Goal: Communication & Community: Answer question/provide support

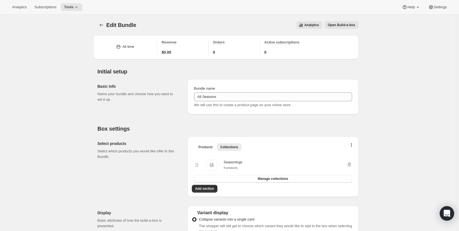
click at [447, 213] on icon "Open Intercom Messenger" at bounding box center [446, 213] width 6 height 7
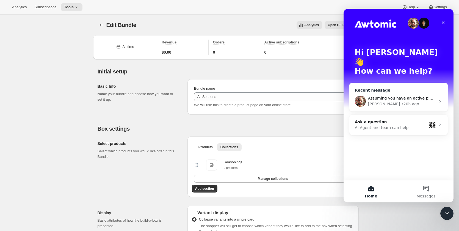
click at [400, 101] on div "[PERSON_NAME] • 20h ago" at bounding box center [402, 104] width 68 height 6
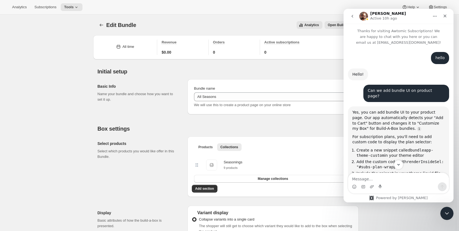
scroll to position [1015, 0]
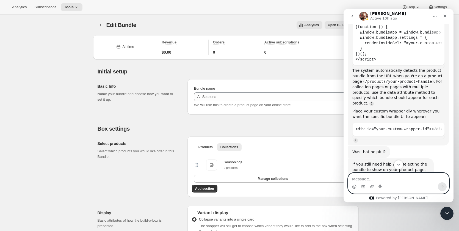
click at [391, 178] on textarea "Message…" at bounding box center [398, 177] width 101 height 9
click at [403, 177] on textarea "Message…" at bounding box center [398, 177] width 101 height 9
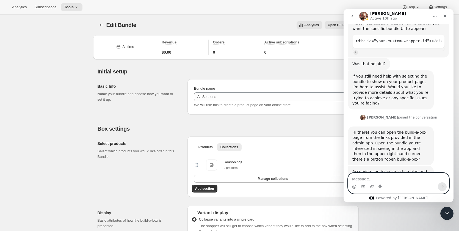
click at [401, 180] on textarea "Message…" at bounding box center [398, 177] width 101 height 9
type textarea "Hi"
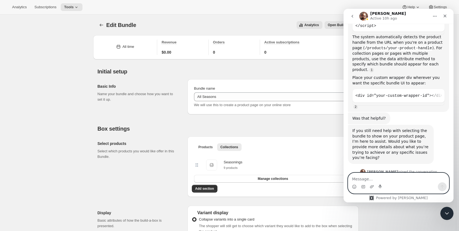
scroll to position [1052, 0]
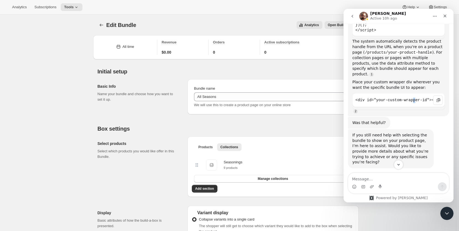
click at [416, 93] on div "<div id="your-custom-wrapper-id"></div>" at bounding box center [398, 101] width 92 height 16
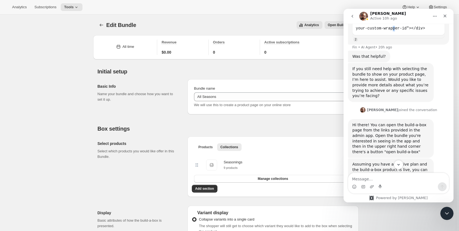
scroll to position [1140, 0]
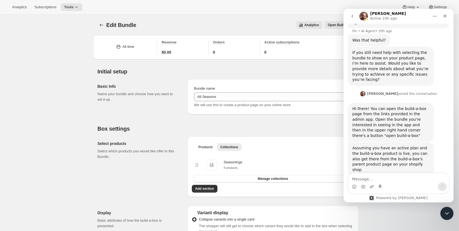
drag, startPoint x: 409, startPoint y: 150, endPoint x: 385, endPoint y: 151, distance: 24.2
click at [385, 185] on div "[DATE]" at bounding box center [398, 188] width 101 height 7
click at [413, 145] on div "Assuming you have an active plan and the build-a-box product is live, you can a…" at bounding box center [398, 163] width 101 height 43
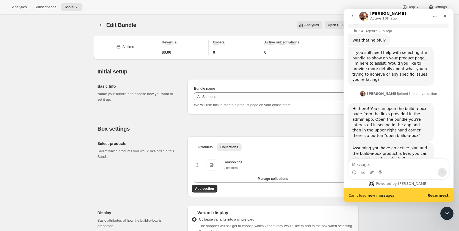
drag, startPoint x: 398, startPoint y: 151, endPoint x: 387, endPoint y: 151, distance: 10.7
click at [387, 185] on div "[DATE]" at bounding box center [398, 188] width 101 height 7
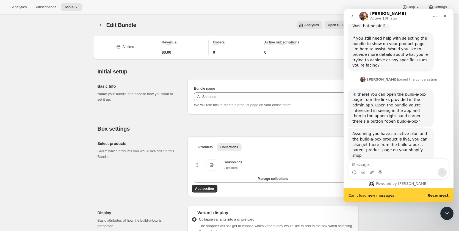
click at [437, 195] on b "Reconnect" at bounding box center [437, 195] width 21 height 4
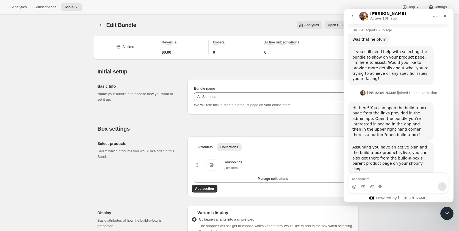
scroll to position [1140, 0]
click at [374, 144] on div "Assuming you have an active plan and the build-a-box product is live, you can a…" at bounding box center [398, 163] width 101 height 43
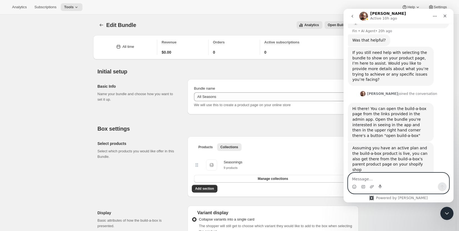
click at [371, 179] on textarea "Message…" at bounding box center [398, 177] width 101 height 9
click at [401, 176] on textarea "Message…" at bounding box center [398, 177] width 101 height 9
paste textarea "Will the subscription for the bundle and the main product work on the same PDP …"
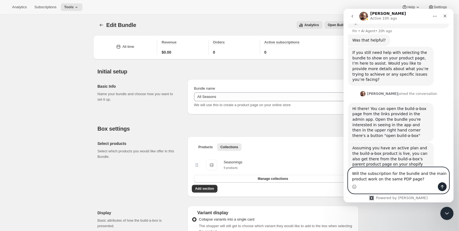
scroll to position [1145, 0]
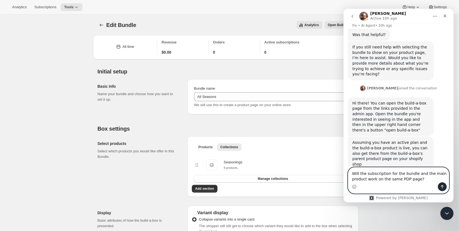
type textarea "Will the subscription for the bundle and the main product work on the same PDP …"
click at [443, 187] on icon "Send a message…" at bounding box center [442, 186] width 4 height 4
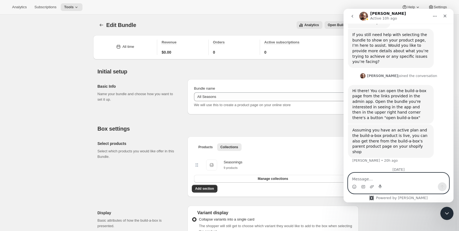
click at [406, 178] on textarea "Message…" at bounding box center [398, 177] width 101 height 9
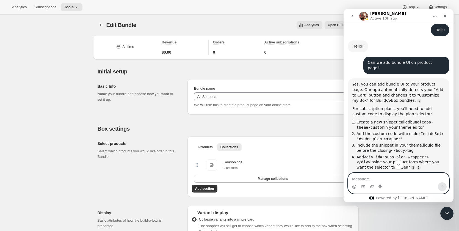
scroll to position [165, 0]
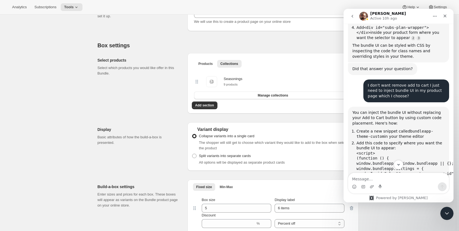
scroll to position [192, 0]
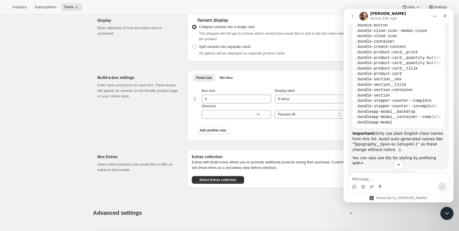
click at [398, 164] on icon "Scroll to bottom" at bounding box center [398, 164] width 5 height 5
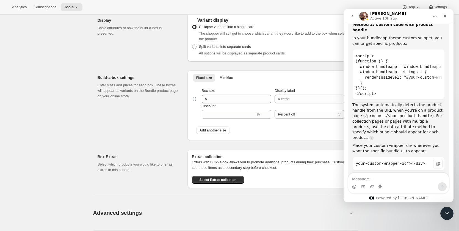
scroll to position [965, 0]
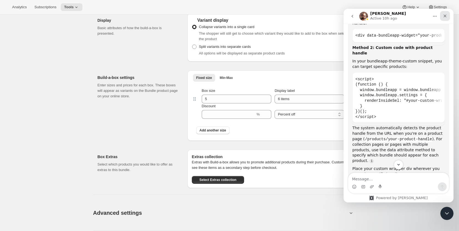
click at [443, 13] on div "Close" at bounding box center [445, 16] width 10 height 10
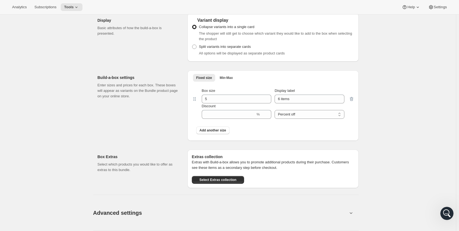
scroll to position [0, 0]
click at [49, 8] on span "Subscriptions" at bounding box center [45, 7] width 22 height 4
click at [71, 7] on span "Tools" at bounding box center [69, 7] width 10 height 4
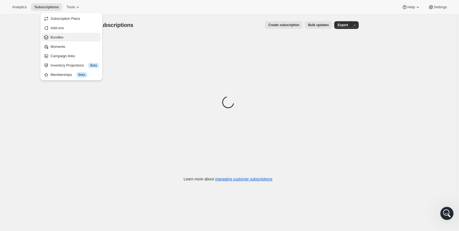
click at [65, 37] on span "Bundles" at bounding box center [75, 37] width 49 height 5
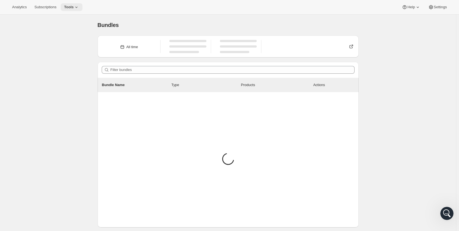
click at [75, 7] on icon at bounding box center [76, 7] width 2 height 1
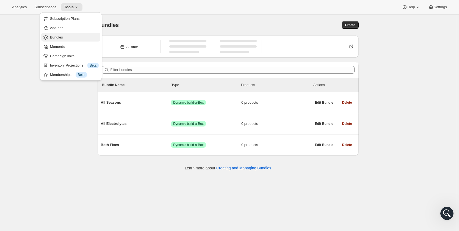
click at [67, 37] on span "Bundles" at bounding box center [74, 37] width 49 height 5
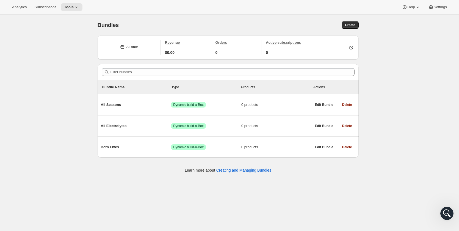
click at [397, 129] on div "Bundles. This page is ready Bundles Create All time Revenue $0.00 Orders 0 Acti…" at bounding box center [228, 130] width 456 height 231
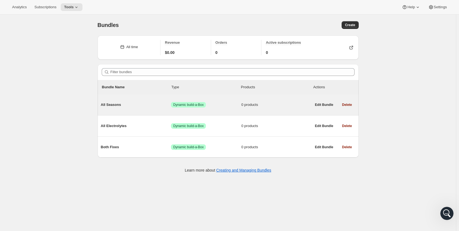
click at [118, 106] on span "All Seasons" at bounding box center [136, 104] width 70 height 5
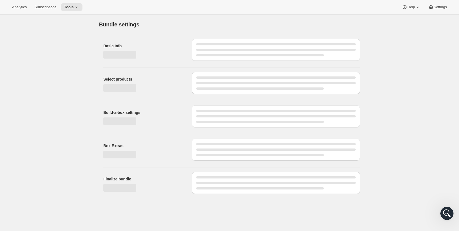
type input "All Seasons"
radio input "true"
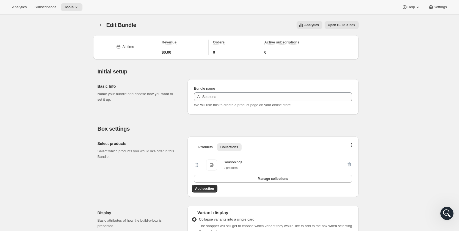
click at [336, 23] on button "Open Build-a-box" at bounding box center [342, 25] width 34 height 8
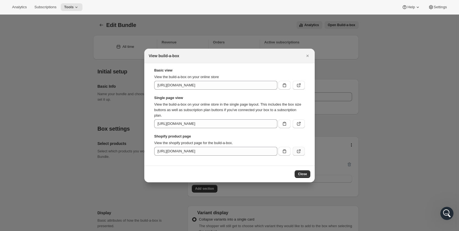
click at [298, 151] on icon ":r9h:" at bounding box center [298, 150] width 5 height 5
click at [307, 54] on icon "Close" at bounding box center [307, 55] width 5 height 5
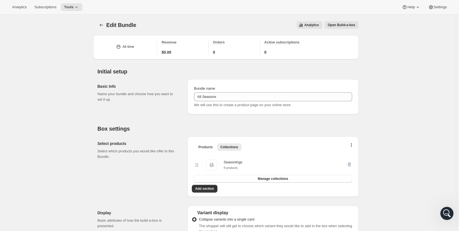
click at [349, 25] on span "Open Build-a-box" at bounding box center [341, 25] width 27 height 4
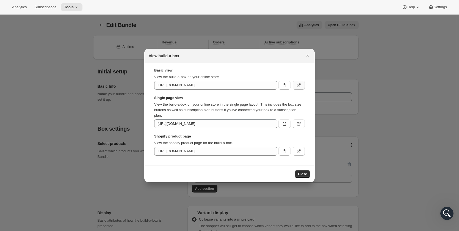
click at [301, 84] on icon ":r9h:" at bounding box center [298, 84] width 5 height 5
click at [301, 124] on icon ":r9h:" at bounding box center [298, 123] width 5 height 5
click at [300, 153] on icon ":r9h:" at bounding box center [298, 150] width 5 height 5
click at [101, 102] on div at bounding box center [229, 115] width 459 height 231
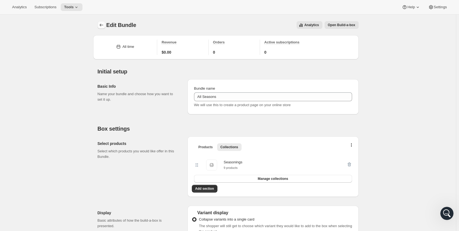
click at [101, 26] on icon "Bundles" at bounding box center [101, 24] width 5 height 5
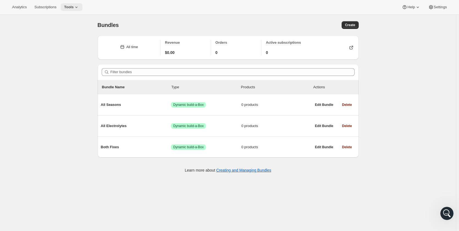
click at [69, 9] on span "Tools" at bounding box center [69, 7] width 10 height 4
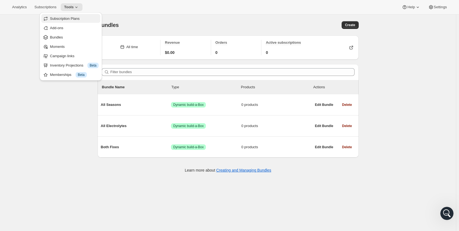
click at [73, 19] on span "Subscription Plans" at bounding box center [65, 18] width 30 height 4
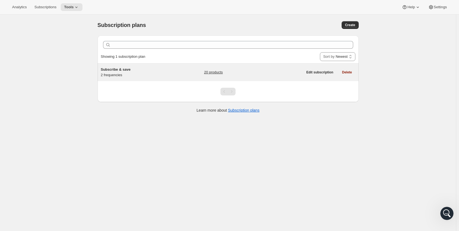
click at [140, 75] on div "Subscribe & save 2 frequencies" at bounding box center [135, 72] width 69 height 11
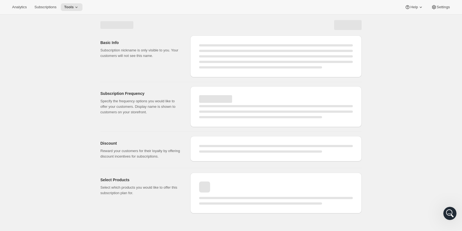
select select "WEEK"
select select "MONTH"
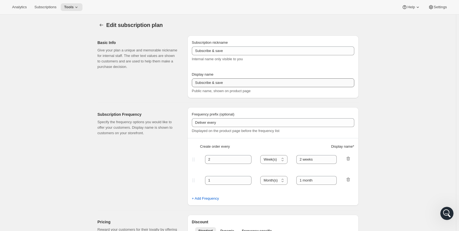
scroll to position [27, 0]
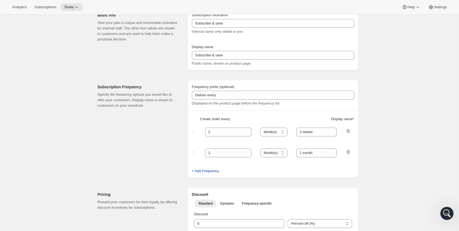
click at [207, 170] on span "+ Add Frequency" at bounding box center [205, 170] width 27 height 5
select select "MONTH"
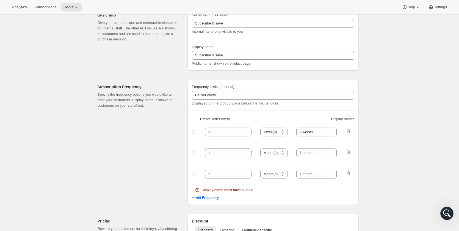
click at [281, 125] on div "Create order every Display name *" at bounding box center [273, 121] width 162 height 10
click at [247, 129] on icon at bounding box center [247, 129] width 5 height 5
click at [249, 134] on icon at bounding box center [247, 134] width 3 height 2
type input "2"
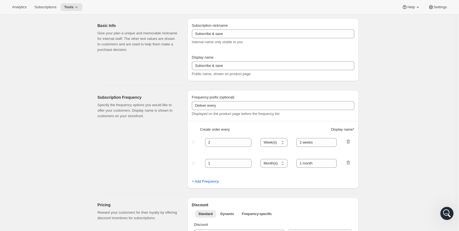
scroll to position [0, 0]
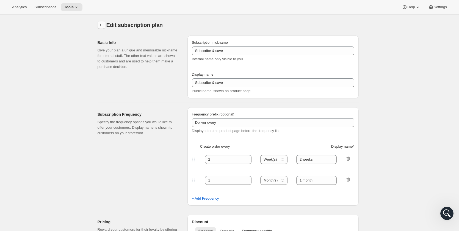
click at [102, 21] on button "Subscription plans" at bounding box center [102, 25] width 8 height 8
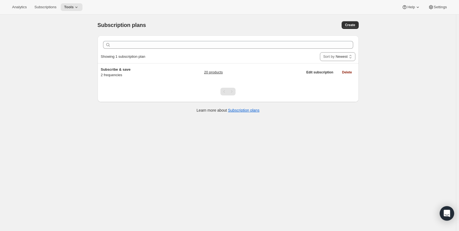
click at [446, 212] on icon "Open Intercom Messenger" at bounding box center [446, 213] width 6 height 7
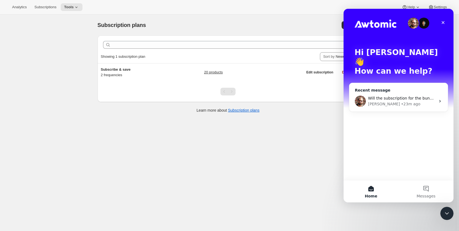
click at [405, 96] on span "Will the subscription for the bundle and the main product work on the same PDP …" at bounding box center [452, 98] width 168 height 4
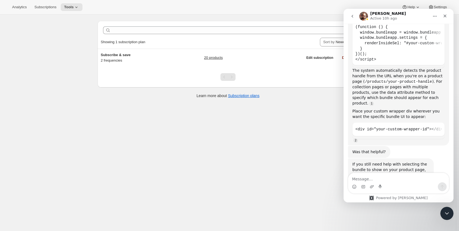
scroll to position [1015, 0]
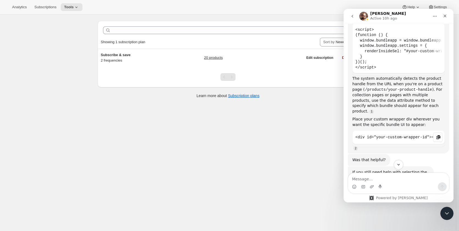
click at [437, 135] on icon "Copy this code block to your clipboard." at bounding box center [438, 137] width 4 height 4
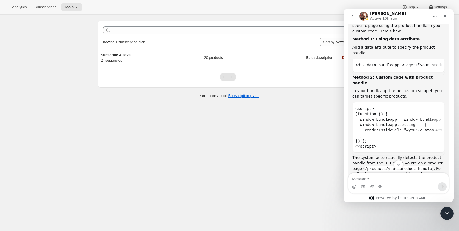
scroll to position [932, 0]
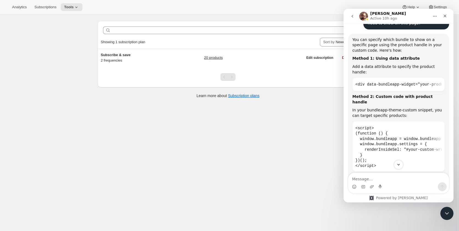
click at [421, 79] on div "You can specify which bundle to show on a specific page using the product handl…" at bounding box center [398, 142] width 92 height 211
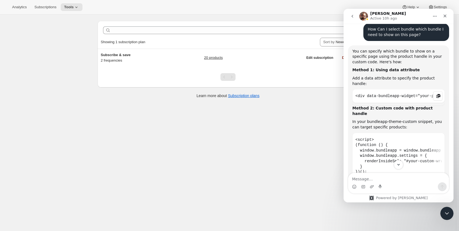
click at [436, 95] on icon "Copy this code block to your clipboard." at bounding box center [438, 96] width 4 height 3
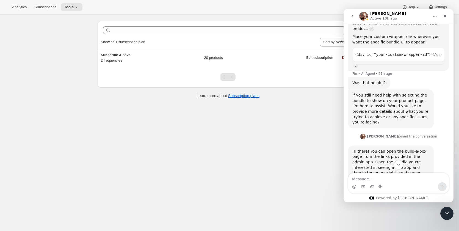
scroll to position [1158, 0]
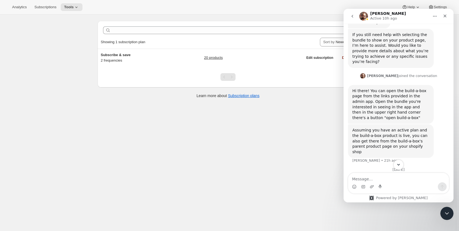
click at [401, 165] on button "Scroll to bottom" at bounding box center [398, 164] width 10 height 10
